Goal: Navigation & Orientation: Find specific page/section

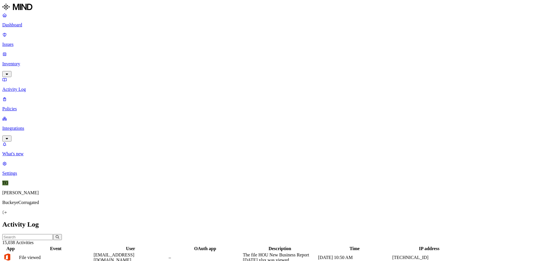
click at [23, 61] on p "Inventory" at bounding box center [274, 63] width 545 height 5
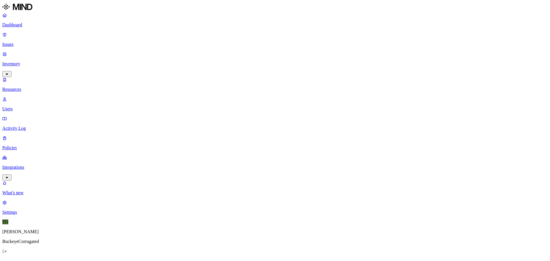
click at [22, 126] on p "Activity Log" at bounding box center [274, 128] width 545 height 5
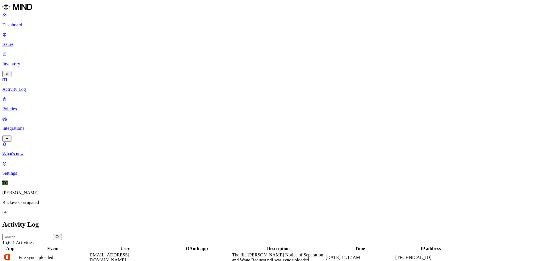
click at [19, 42] on p "Issues" at bounding box center [274, 44] width 545 height 5
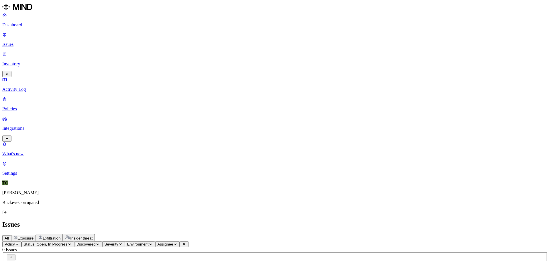
click at [68, 242] on span "Status: Open, In Progress" at bounding box center [46, 244] width 44 height 4
click at [103, 86] on button "button" at bounding box center [105, 87] width 5 height 2
click at [237, 234] on div "All Exposure Exfiltration Insider threat" at bounding box center [274, 237] width 545 height 7
click at [18, 106] on p "Policies" at bounding box center [274, 108] width 545 height 5
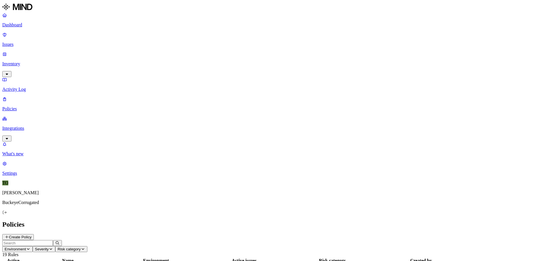
click at [24, 42] on p "Issues" at bounding box center [274, 44] width 545 height 5
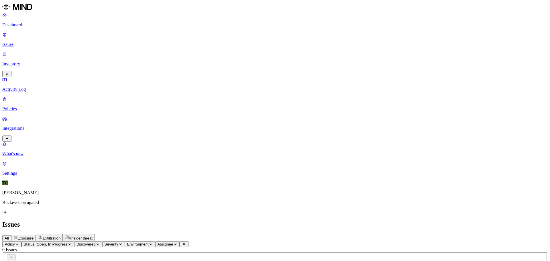
drag, startPoint x: 434, startPoint y: 0, endPoint x: 411, endPoint y: 184, distance: 185.9
drag, startPoint x: 350, startPoint y: 164, endPoint x: 197, endPoint y: 142, distance: 155.1
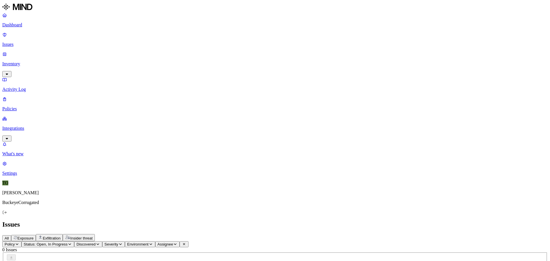
click at [29, 176] on p "Settings" at bounding box center [274, 173] width 545 height 5
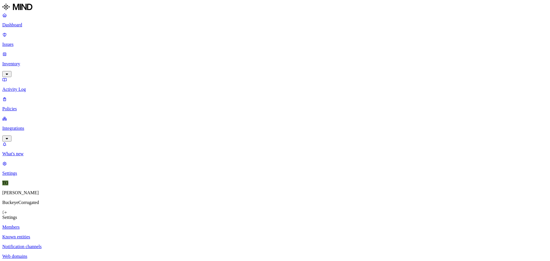
click at [87, 234] on p "Known entities" at bounding box center [274, 236] width 545 height 5
click at [83, 244] on p "Notification channels" at bounding box center [274, 246] width 545 height 5
click at [79, 254] on p "Web domains" at bounding box center [274, 256] width 545 height 5
click at [80, 261] on p "Branding" at bounding box center [274, 266] width 545 height 5
click at [79, 225] on p "Members" at bounding box center [274, 227] width 545 height 5
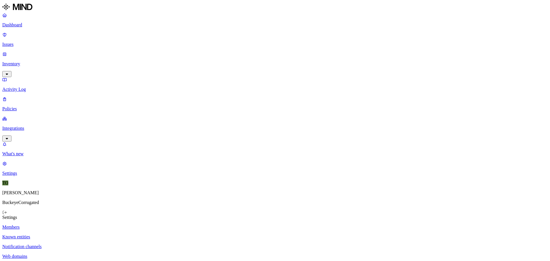
click at [85, 234] on p "Known entities" at bounding box center [274, 236] width 545 height 5
click at [83, 254] on p "Web domains" at bounding box center [274, 256] width 545 height 5
click at [90, 234] on p "Known entities" at bounding box center [274, 236] width 545 height 5
click at [79, 225] on p "Members" at bounding box center [274, 227] width 545 height 5
click at [32, 24] on p "Dashboard" at bounding box center [274, 24] width 545 height 5
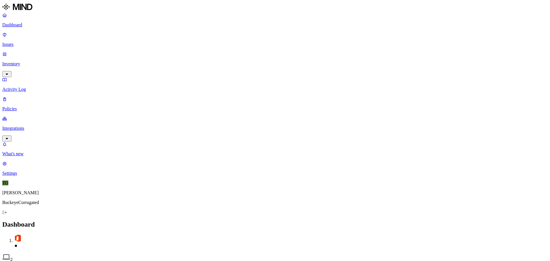
click at [21, 42] on p "Issues" at bounding box center [274, 44] width 545 height 5
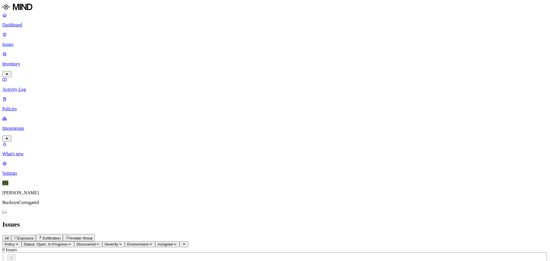
click at [26, 106] on p "Policies" at bounding box center [274, 108] width 545 height 5
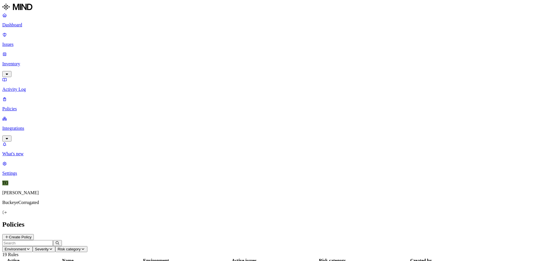
drag, startPoint x: 32, startPoint y: 54, endPoint x: 46, endPoint y: 52, distance: 13.9
click at [32, 87] on p "Activity Log" at bounding box center [274, 89] width 545 height 5
